Goal: Task Accomplishment & Management: Manage account settings

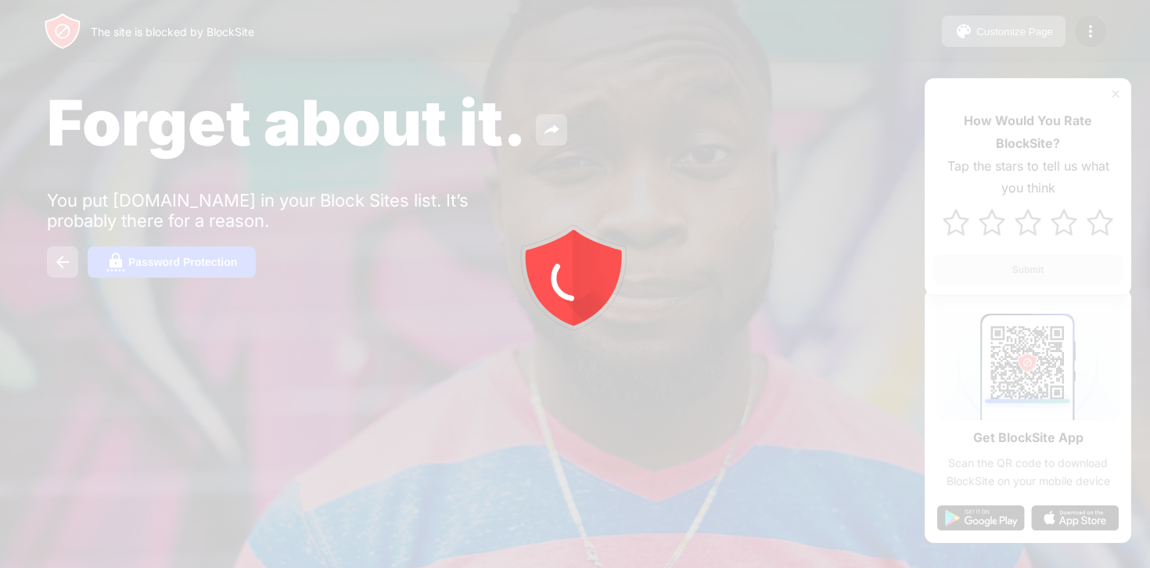
click at [742, 110] on div at bounding box center [575, 284] width 1150 height 568
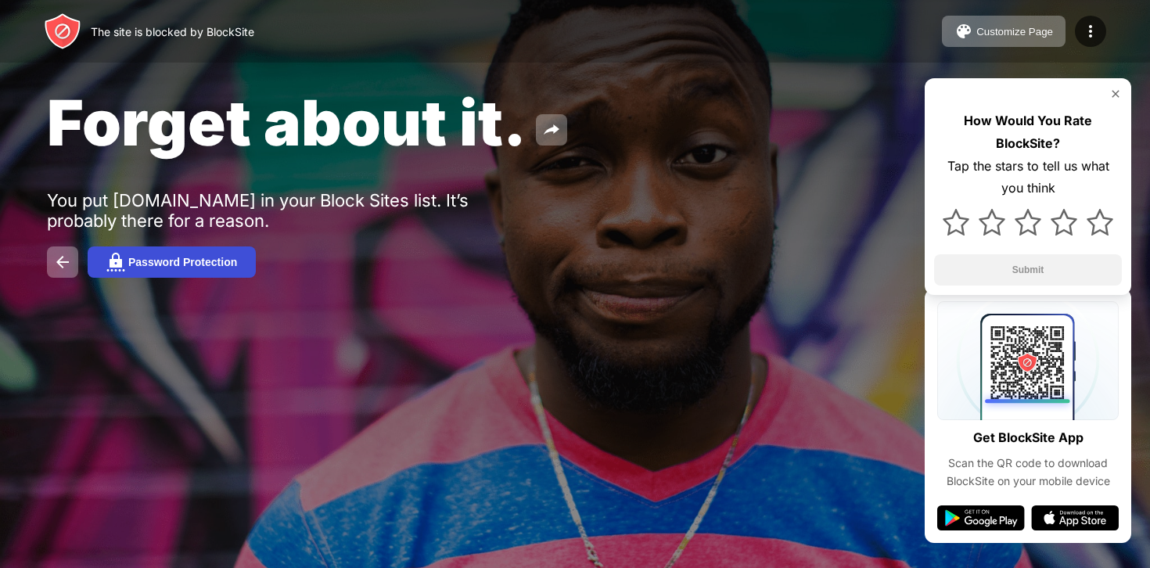
click at [174, 275] on button "Password Protection" at bounding box center [172, 261] width 168 height 31
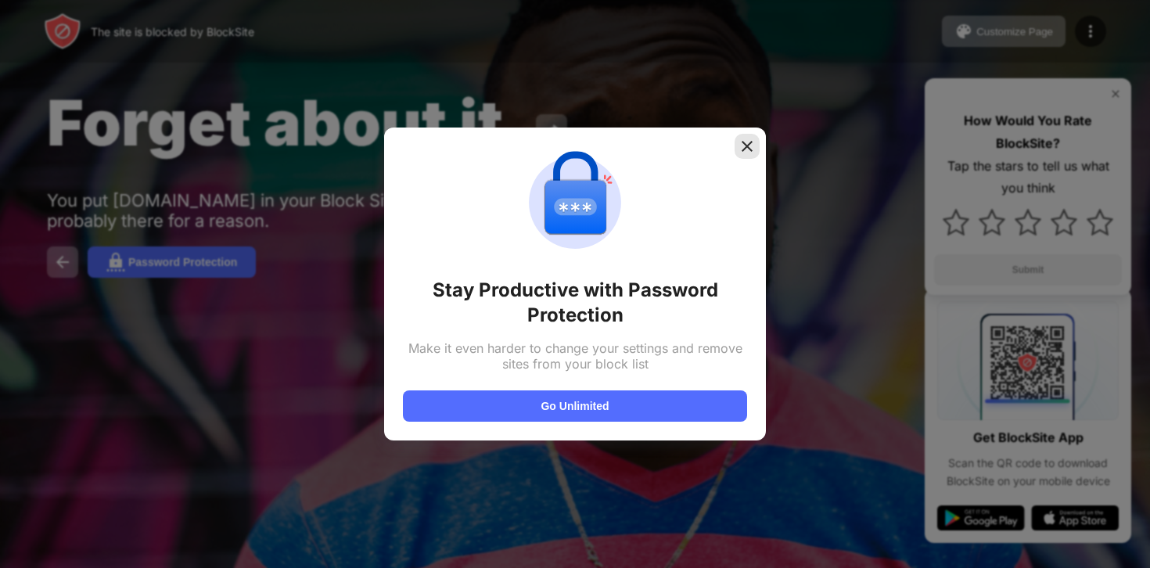
click at [743, 142] on img at bounding box center [747, 146] width 16 height 16
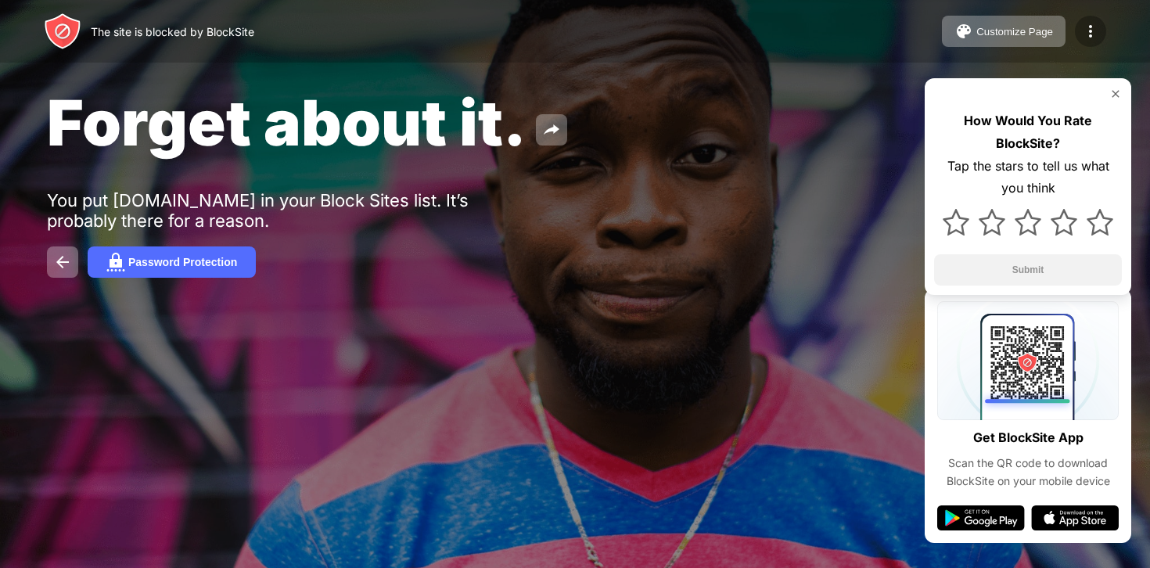
click at [1086, 34] on img at bounding box center [1090, 31] width 19 height 19
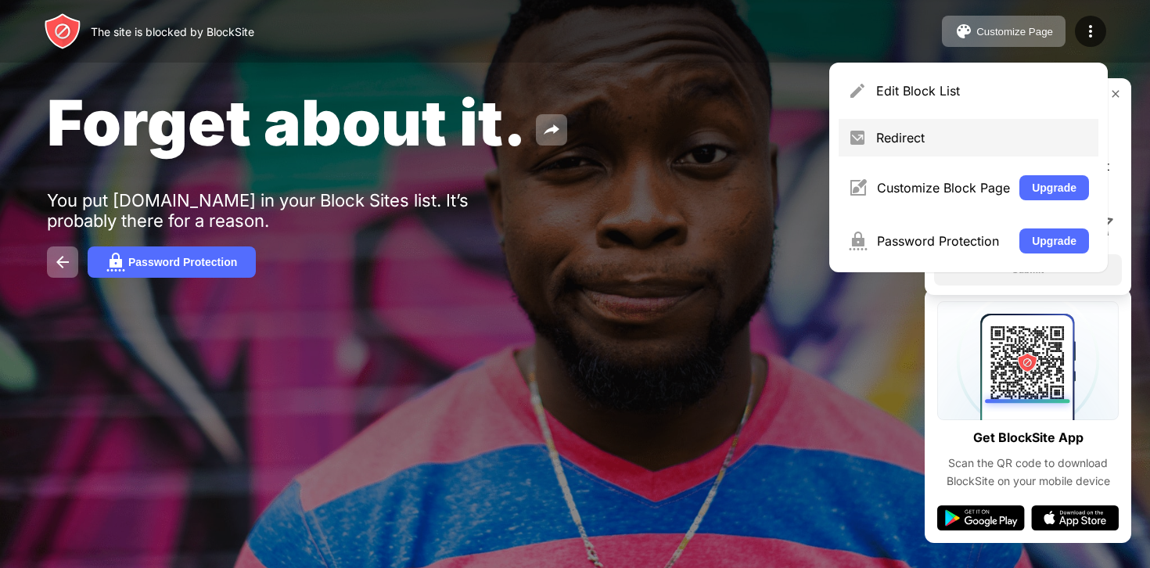
click at [903, 153] on div "Redirect" at bounding box center [969, 138] width 260 height 38
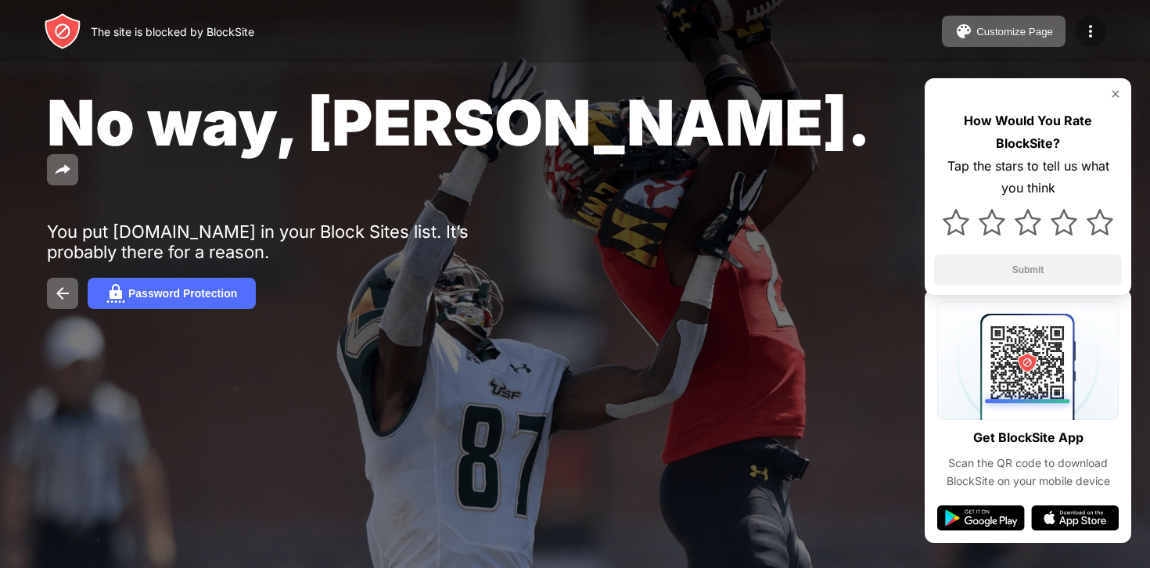
click at [1084, 38] on img at bounding box center [1090, 31] width 19 height 19
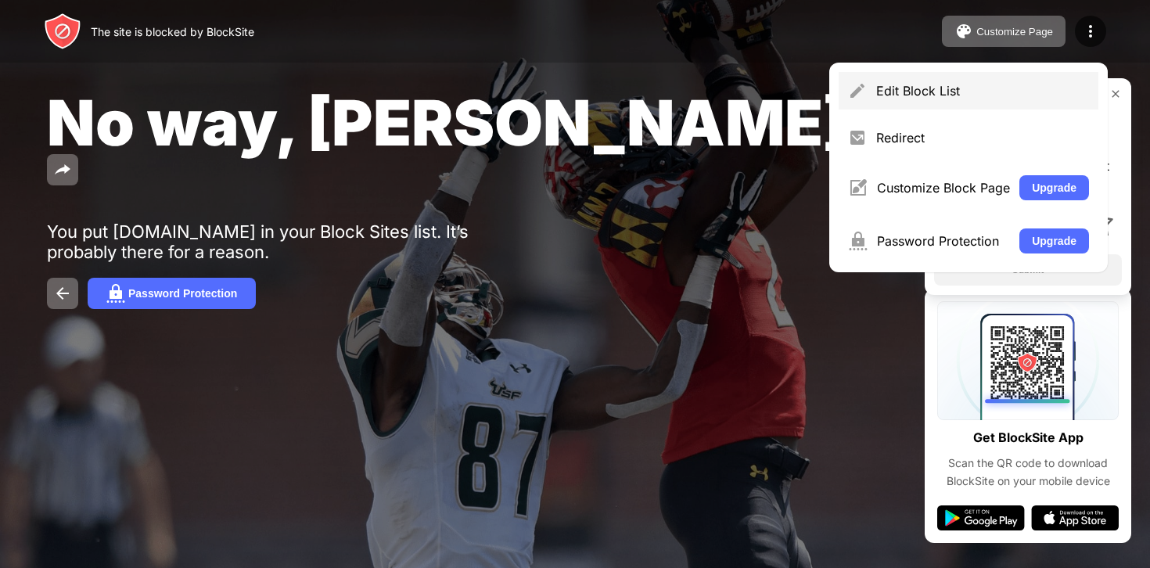
click at [922, 103] on div "Edit Block List" at bounding box center [969, 91] width 260 height 38
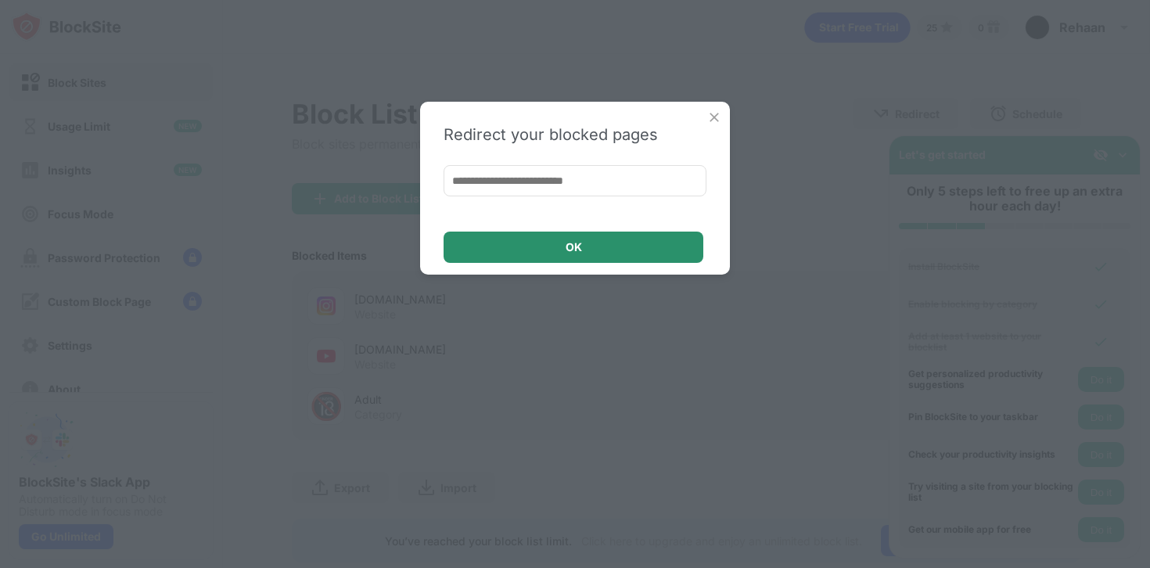
click at [597, 250] on div "OK" at bounding box center [574, 247] width 260 height 31
click at [717, 116] on img at bounding box center [714, 118] width 16 height 16
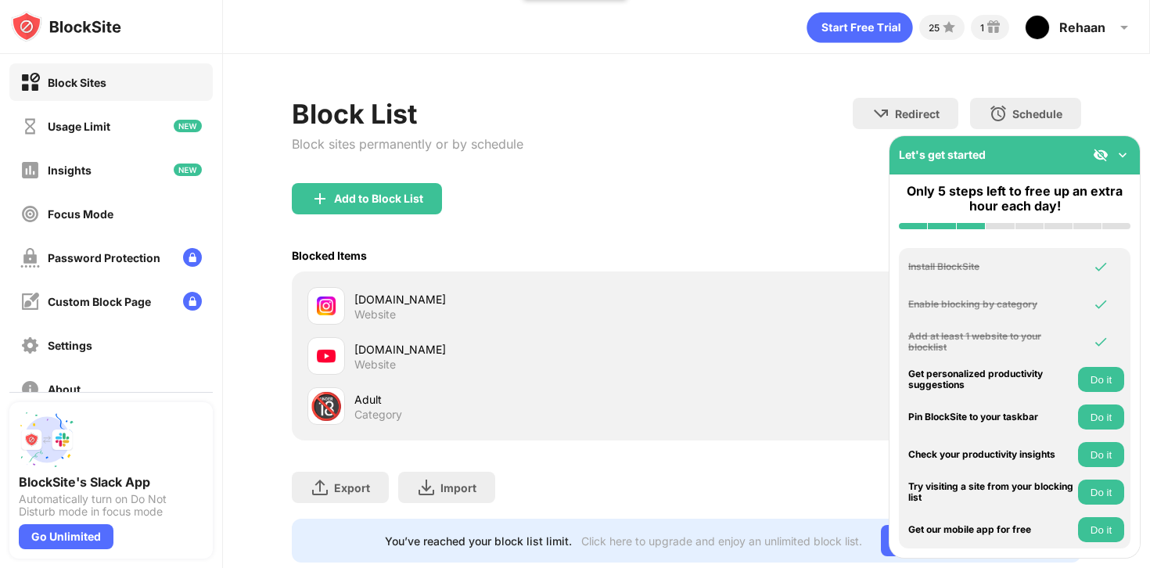
click at [462, 298] on div "instagram.com" at bounding box center [520, 299] width 332 height 16
click at [353, 307] on div "instagram.com Website" at bounding box center [496, 306] width 379 height 38
drag, startPoint x: 1016, startPoint y: 159, endPoint x: 1141, endPoint y: 196, distance: 129.7
click at [1143, 199] on div "Block Sites Usage Limit Insights Focus Mode Password Protection Custom Block Pa…" at bounding box center [575, 284] width 1150 height 568
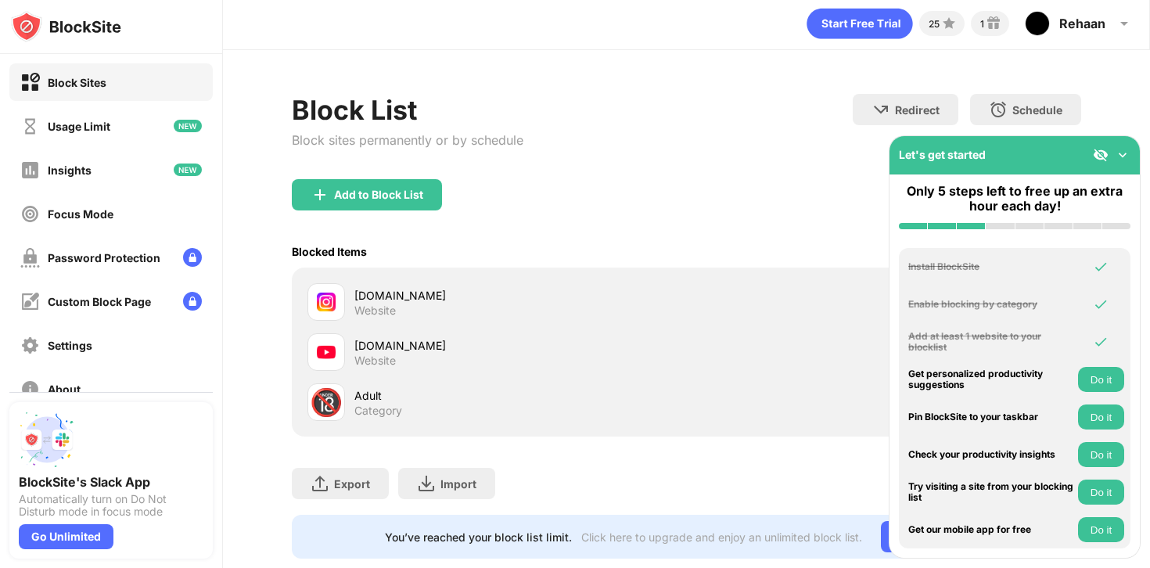
scroll to position [38, 0]
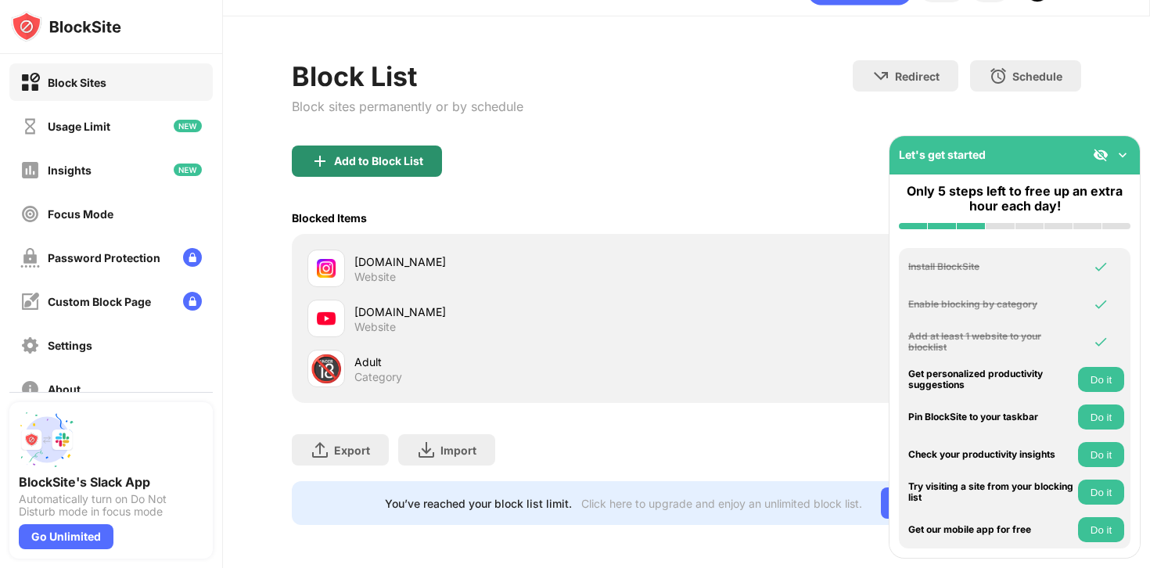
click at [402, 159] on div "Add to Block List" at bounding box center [378, 161] width 89 height 13
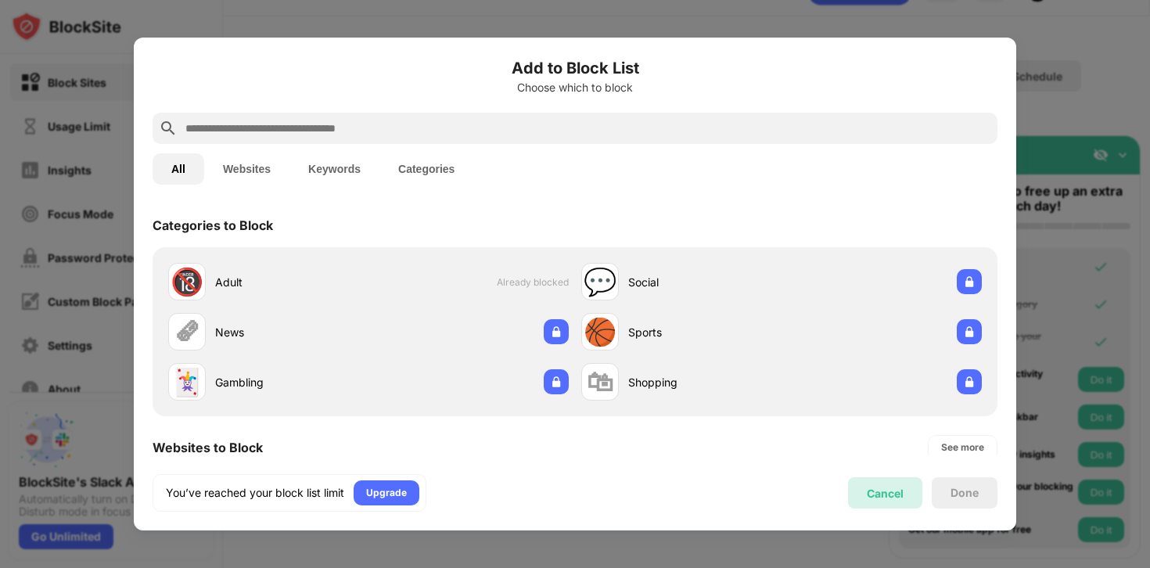
click at [903, 493] on div "Cancel" at bounding box center [885, 493] width 37 height 13
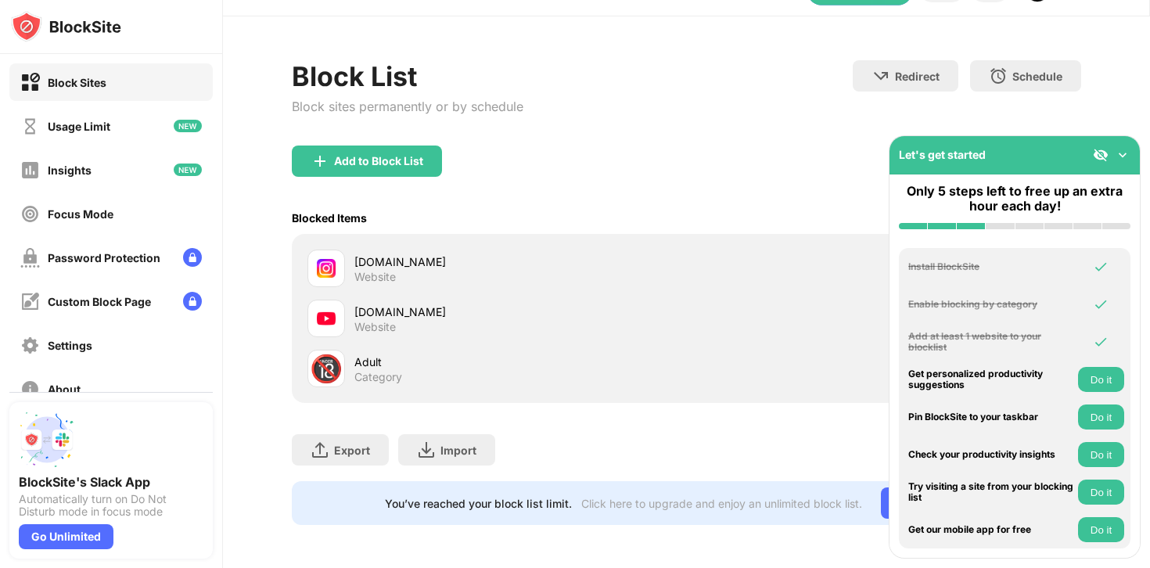
click at [390, 270] on div "Website" at bounding box center [374, 277] width 41 height 14
click at [1122, 154] on img at bounding box center [1123, 155] width 16 height 16
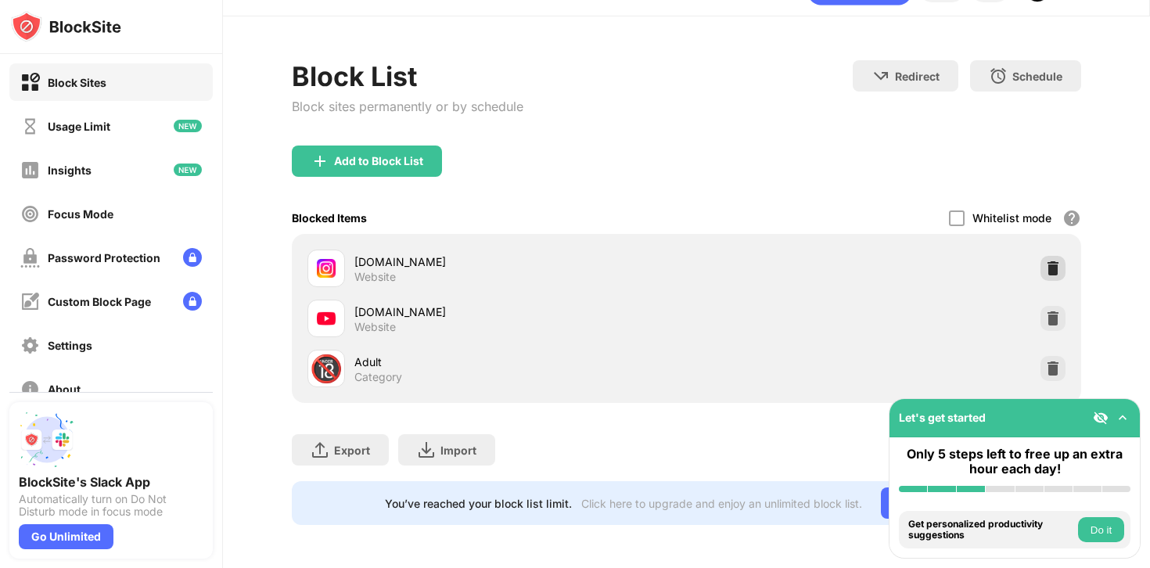
click at [1056, 256] on div at bounding box center [1053, 268] width 25 height 25
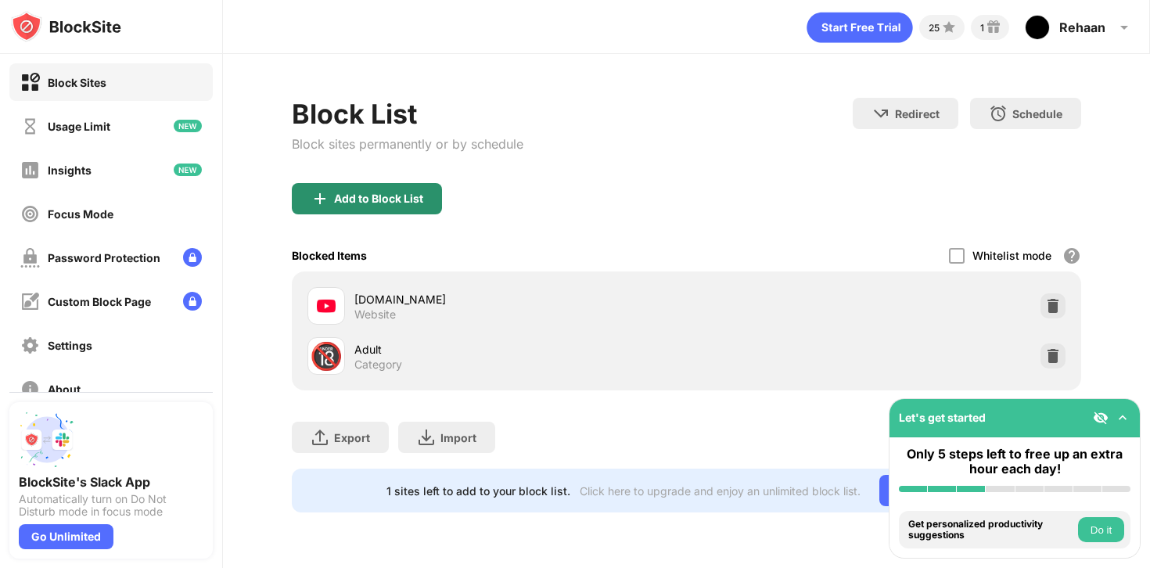
click at [432, 189] on div "Add to Block List" at bounding box center [367, 198] width 150 height 31
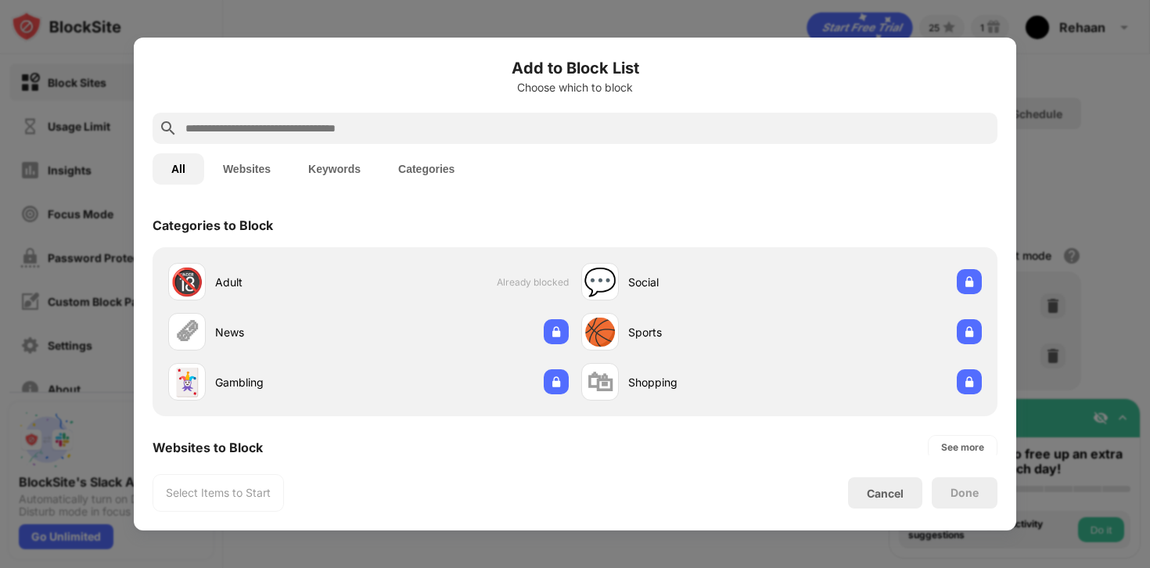
click at [433, 114] on div at bounding box center [575, 128] width 845 height 31
click at [389, 127] on input "text" at bounding box center [587, 128] width 807 height 19
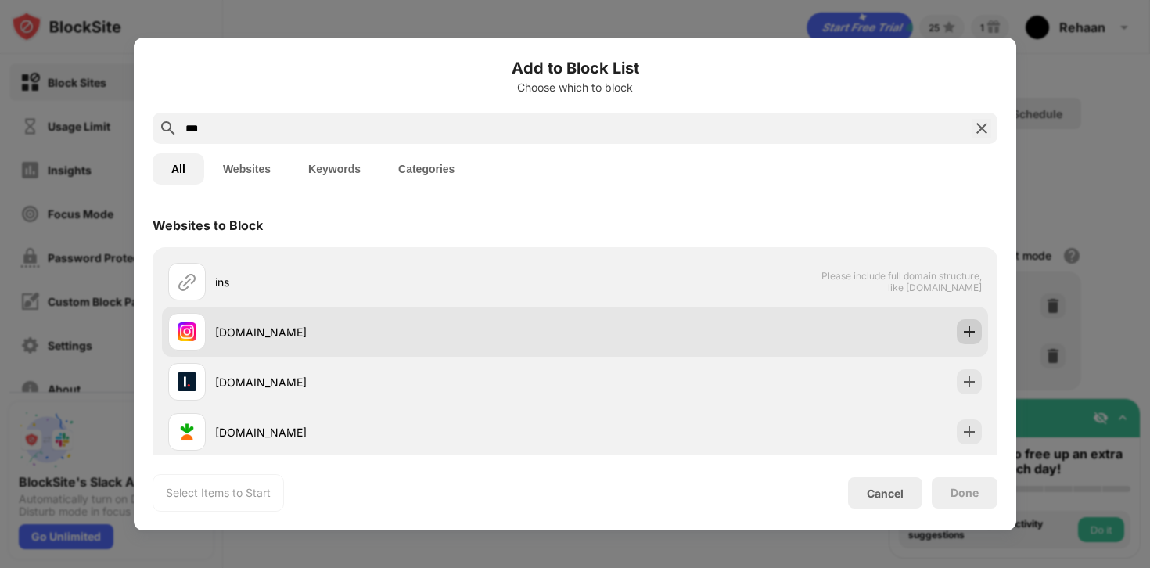
type input "***"
click at [975, 325] on img at bounding box center [970, 332] width 16 height 16
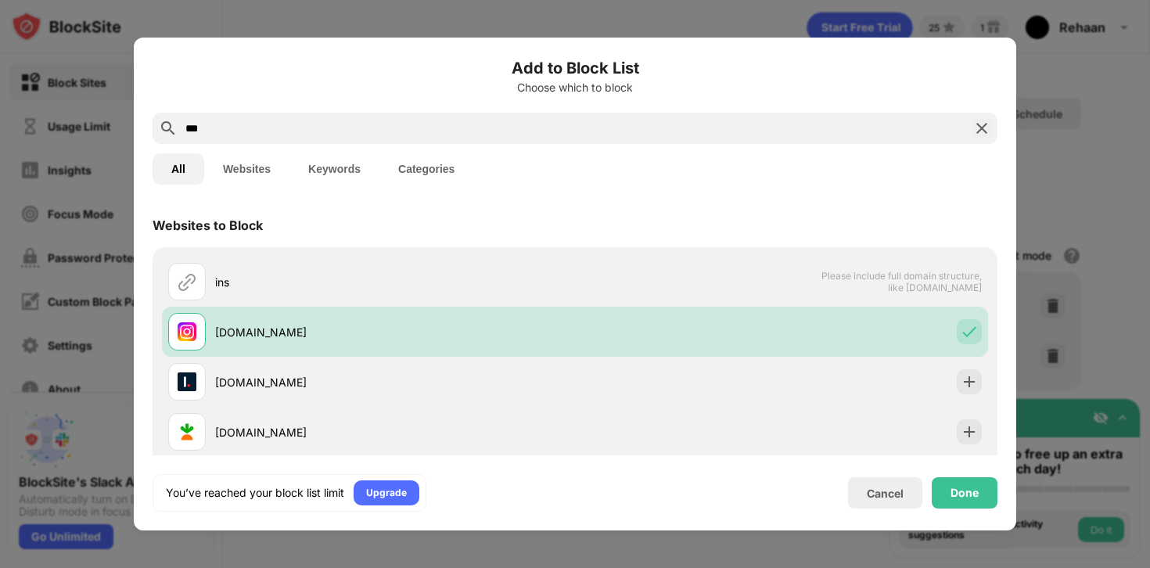
click at [940, 127] on input "***" at bounding box center [575, 128] width 782 height 19
click at [944, 131] on input "***" at bounding box center [575, 128] width 782 height 19
click at [891, 489] on div "Cancel" at bounding box center [885, 493] width 37 height 13
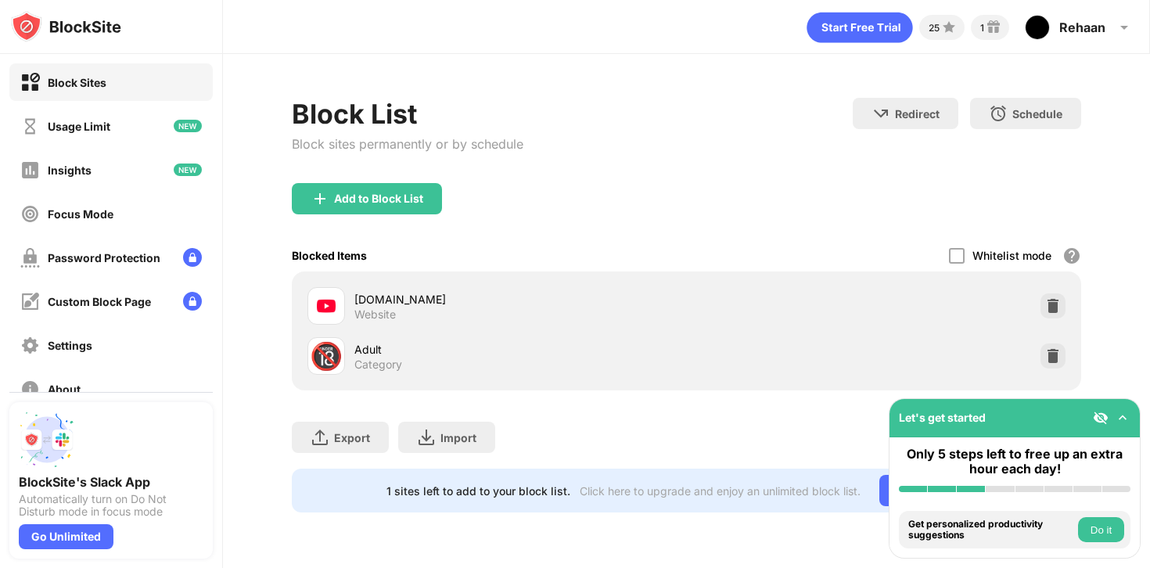
click at [1059, 361] on img at bounding box center [1053, 356] width 16 height 16
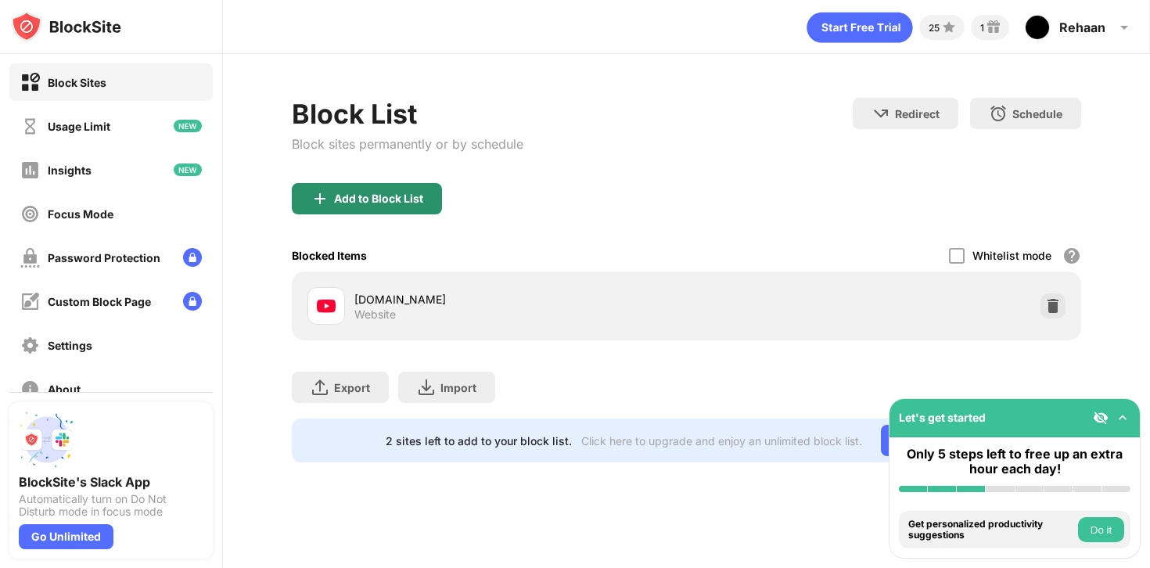
click at [320, 187] on div "Add to Block List" at bounding box center [367, 198] width 150 height 31
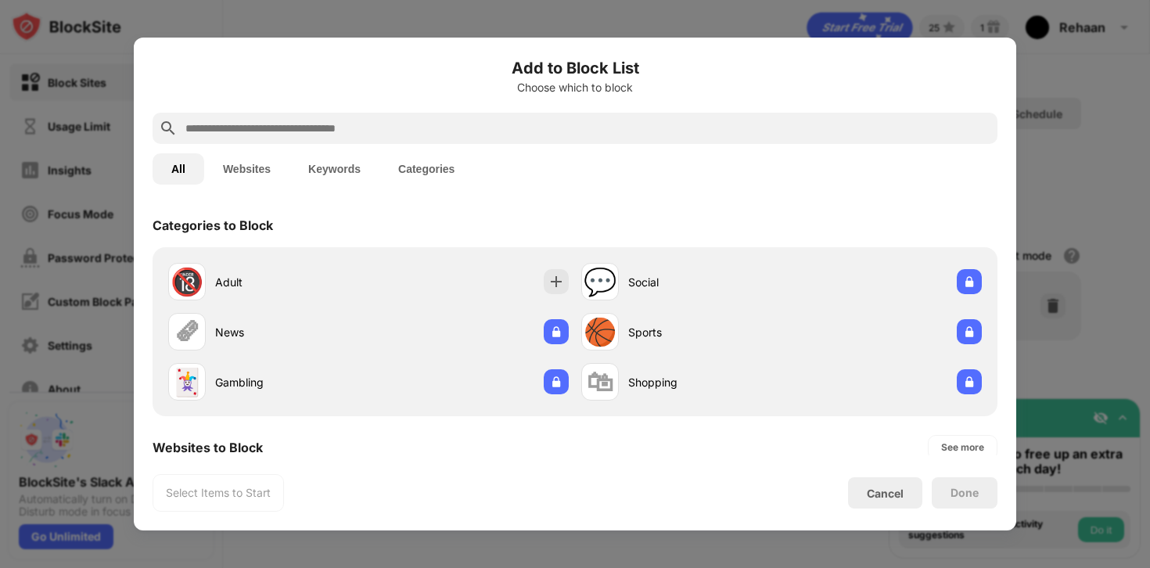
click at [331, 132] on input "text" at bounding box center [587, 128] width 807 height 19
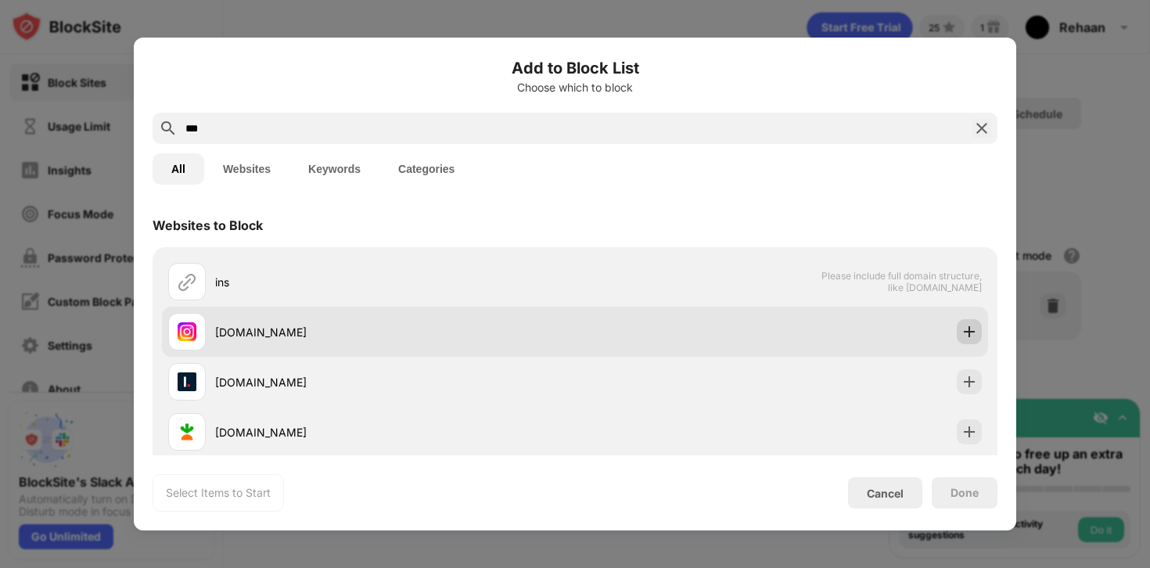
click at [972, 339] on img at bounding box center [970, 332] width 16 height 16
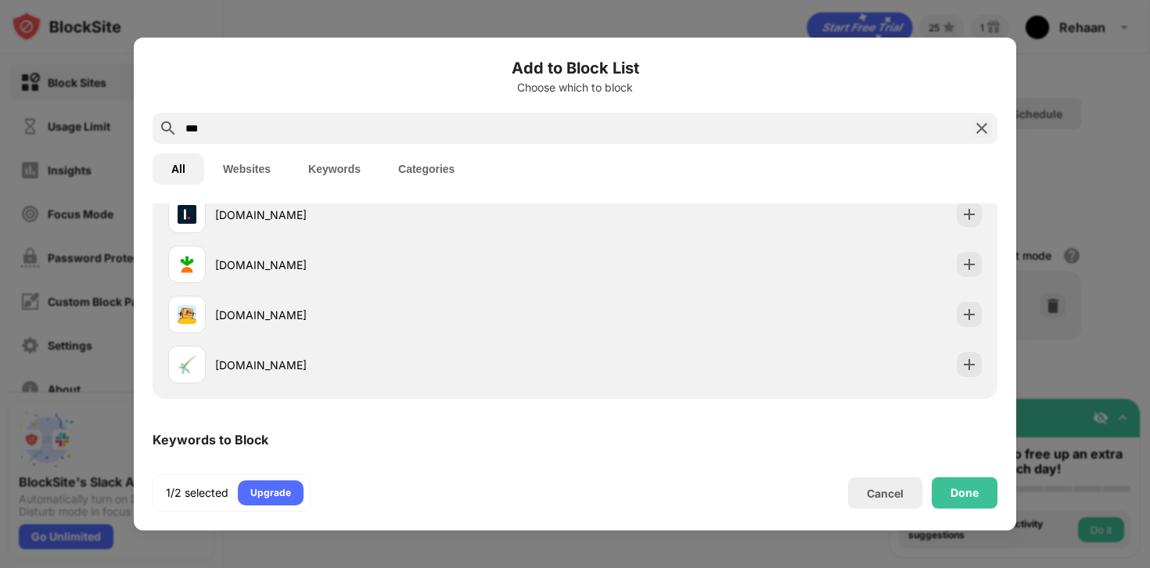
click at [278, 172] on button "Websites" at bounding box center [246, 168] width 85 height 31
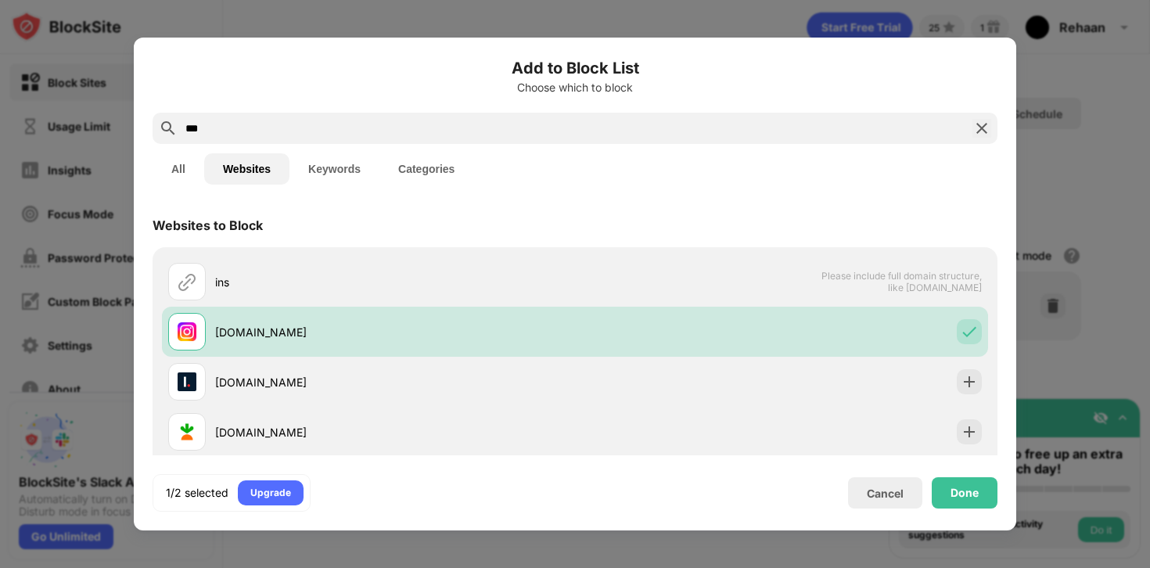
click at [320, 138] on div "***" at bounding box center [575, 128] width 845 height 31
click at [259, 127] on input "***" at bounding box center [575, 128] width 782 height 19
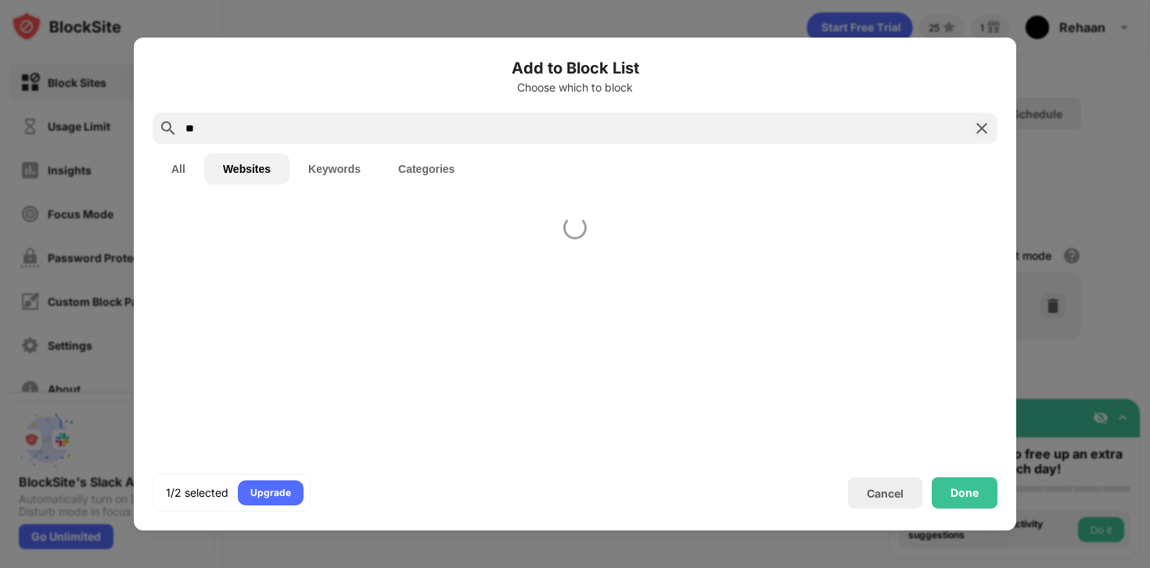
type input "*"
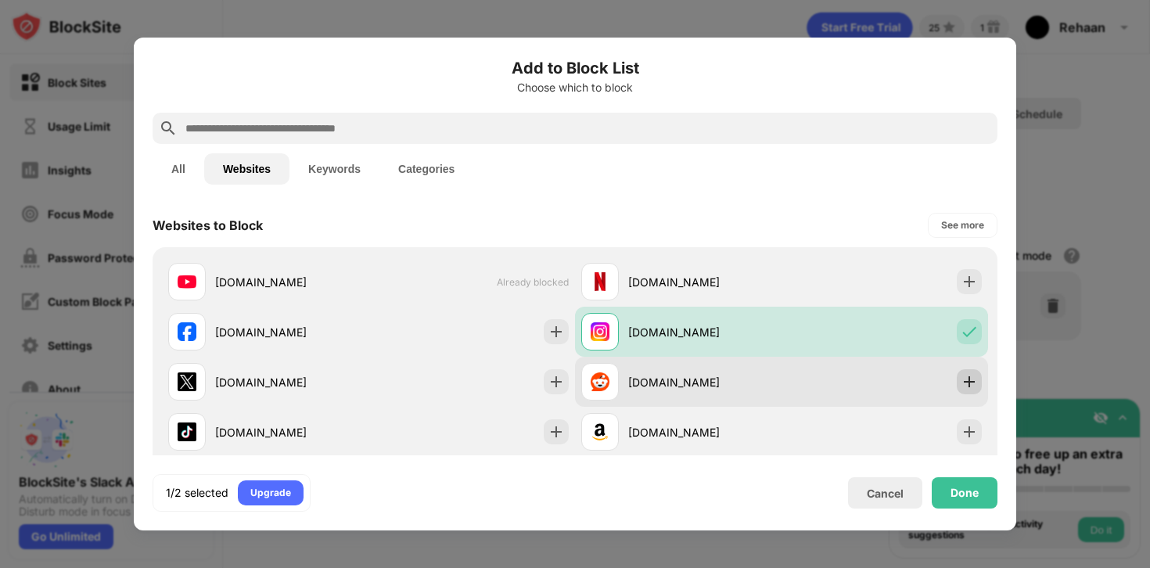
click at [968, 371] on div at bounding box center [969, 381] width 25 height 25
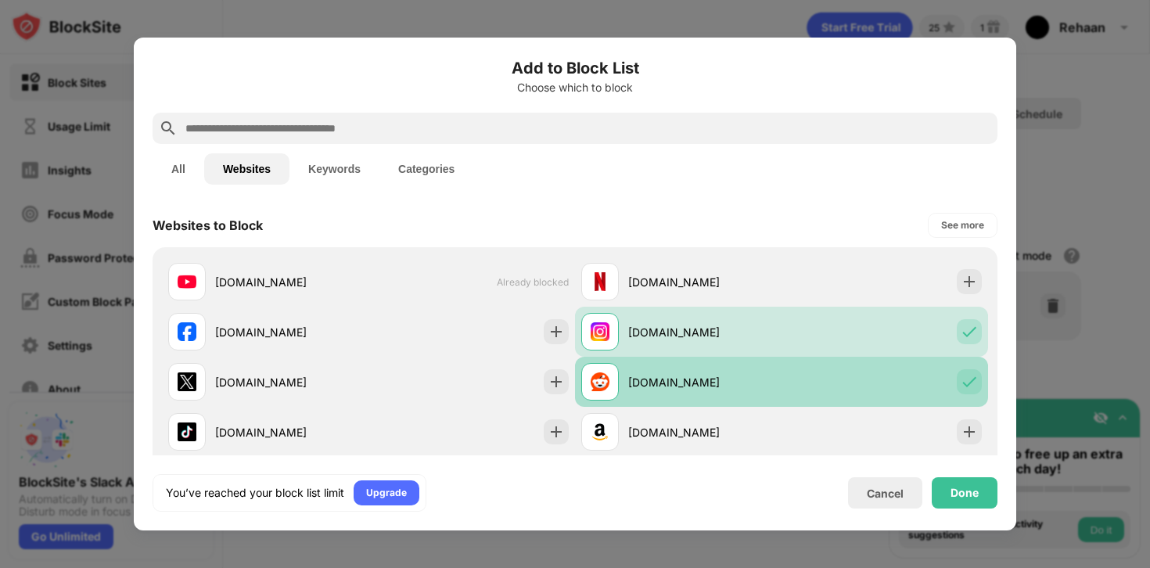
click at [969, 375] on img at bounding box center [970, 382] width 16 height 16
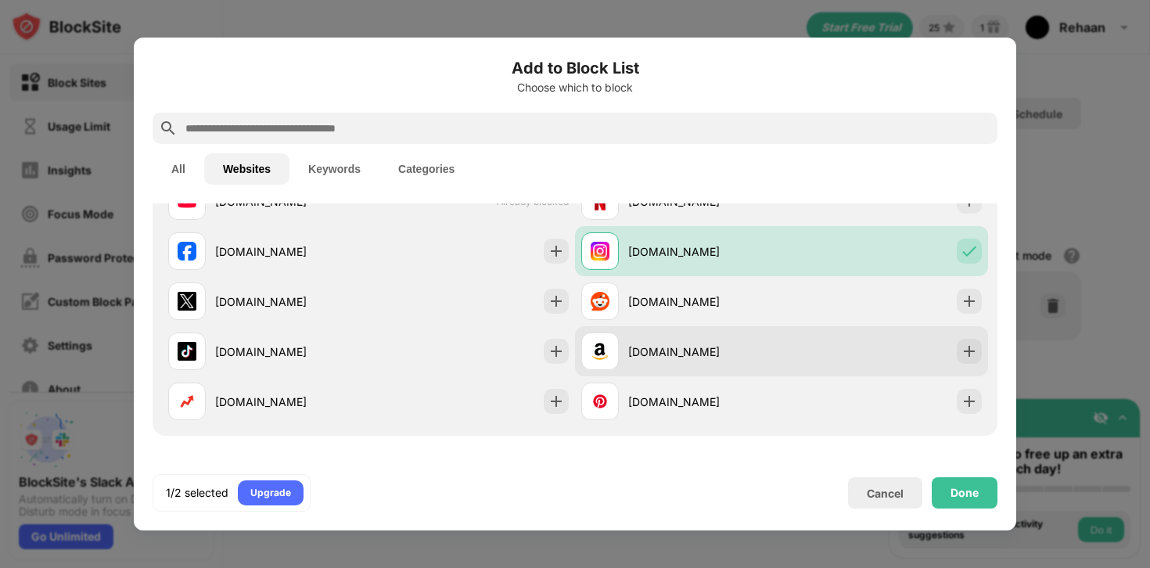
scroll to position [95, 0]
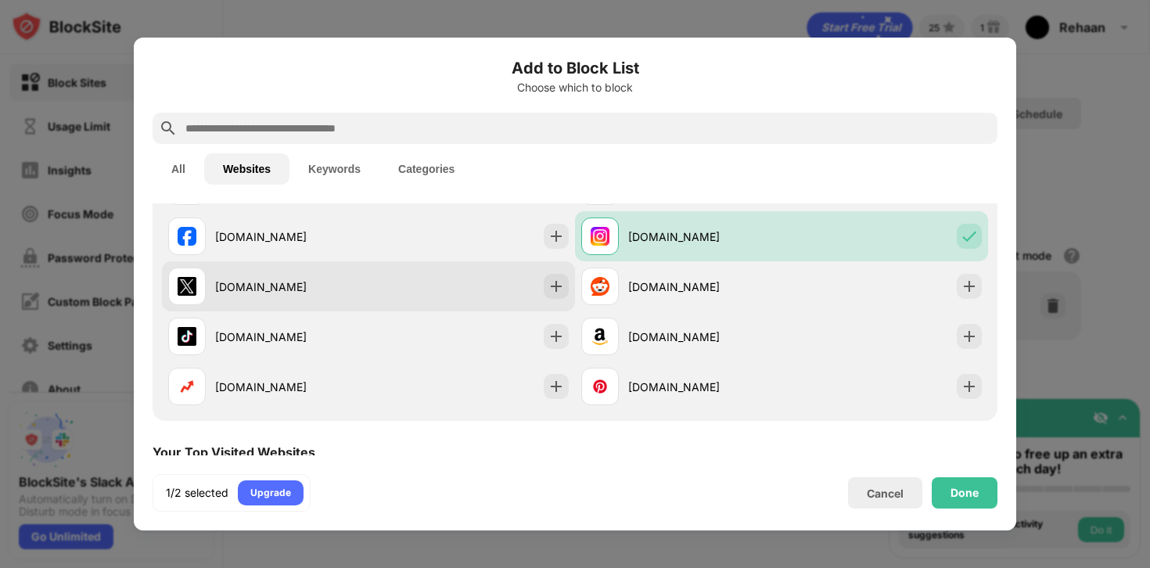
click at [564, 289] on div at bounding box center [556, 286] width 25 height 25
